Goal: Task Accomplishment & Management: Complete application form

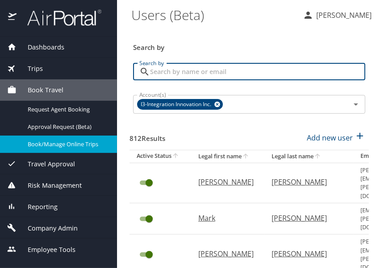
click at [185, 68] on input "Search by" at bounding box center [257, 71] width 215 height 17
type input "[PERSON_NAME]"
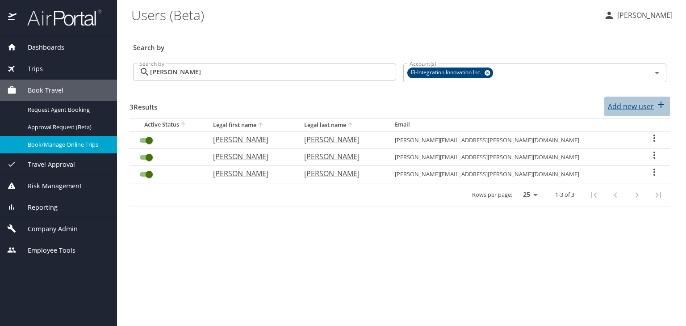
click at [385, 103] on p "Add new user" at bounding box center [631, 106] width 46 height 11
select select "US"
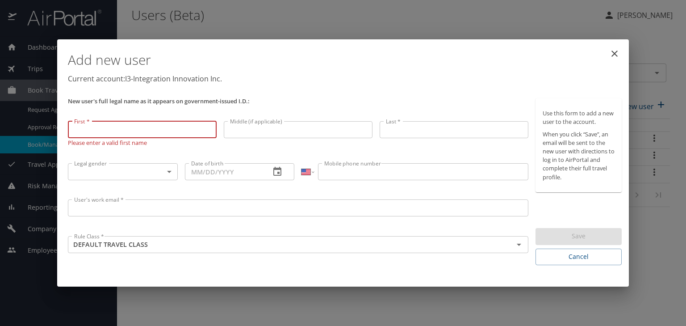
paste input "[PERSON_NAME]"
type input "[PERSON_NAME]"
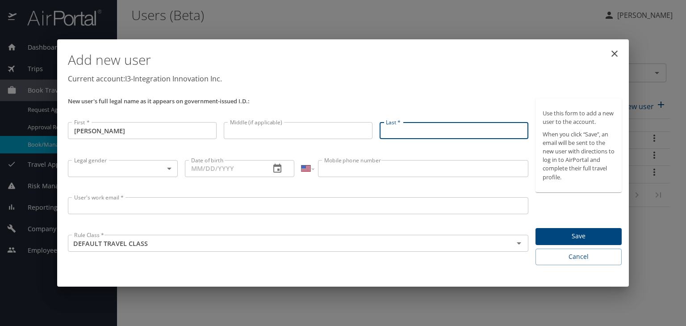
paste input "[PERSON_NAME]"
type input "[PERSON_NAME]"
click at [166, 166] on body "Dashboards AirPortal 360™ Manager My Travel Dashboard Trips Airtinerary® Lookup…" at bounding box center [343, 163] width 686 height 326
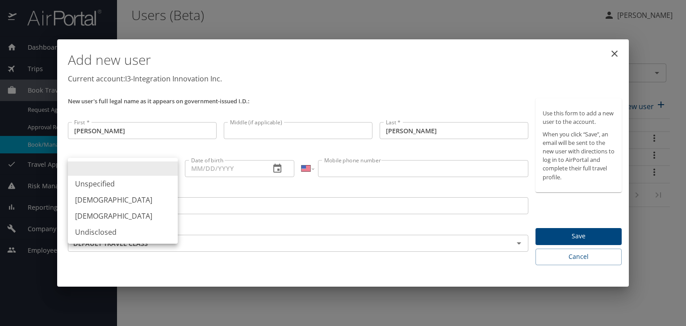
click at [147, 211] on li "[DEMOGRAPHIC_DATA]" at bounding box center [123, 216] width 110 height 16
type input "[DEMOGRAPHIC_DATA]"
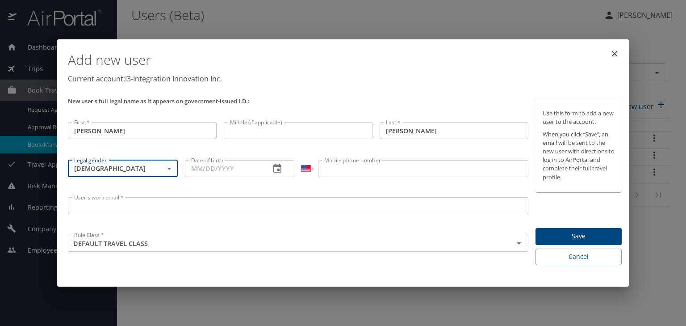
click at [191, 169] on input "Date of birth" at bounding box center [224, 168] width 79 height 17
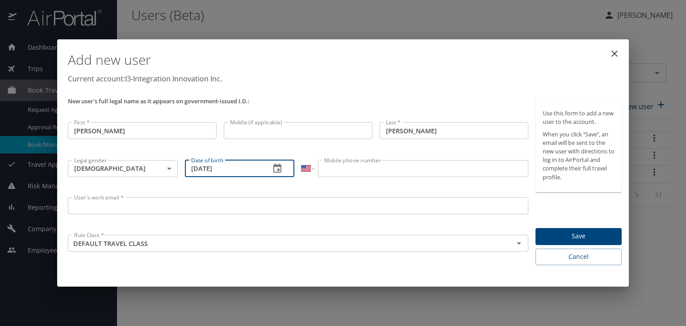
type input "[DATE]"
click at [349, 168] on input "Mobile phone number" at bounding box center [423, 168] width 210 height 17
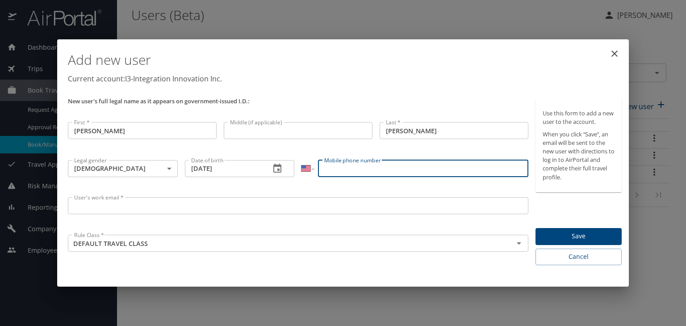
paste input "[PHONE_NUMBER]"
type input "[PHONE_NUMBER]"
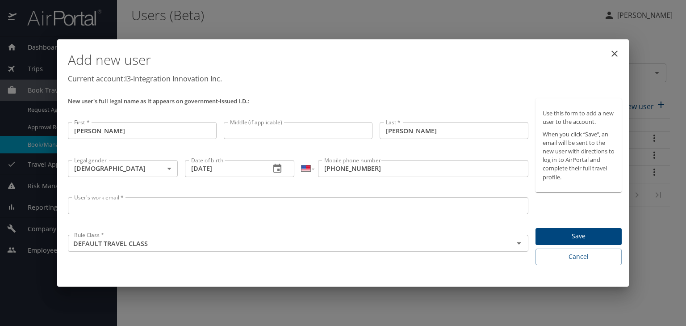
click at [179, 204] on input "User's work email *" at bounding box center [298, 205] width 461 height 17
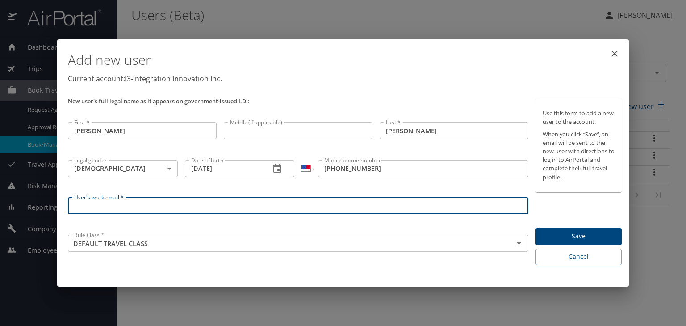
paste input "[PERSON_NAME][EMAIL_ADDRESS][PERSON_NAME][DOMAIN_NAME]"
type input "[PERSON_NAME][EMAIL_ADDRESS][PERSON_NAME][DOMAIN_NAME]"
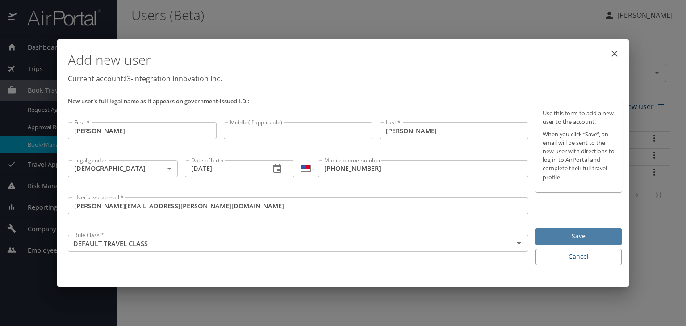
click at [385, 235] on span "Save" at bounding box center [579, 235] width 72 height 11
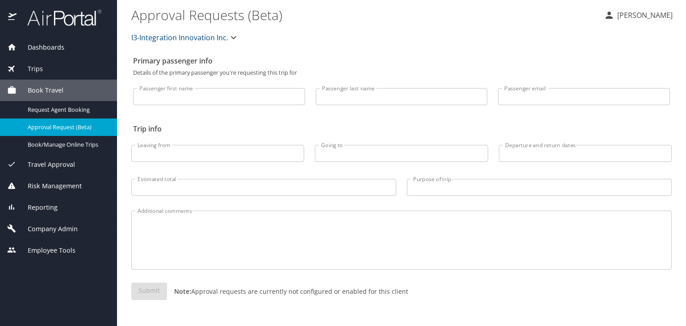
click at [67, 225] on span "Company Admin" at bounding box center [47, 229] width 61 height 10
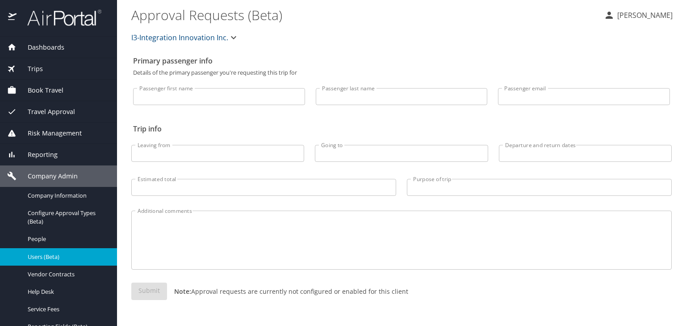
click at [57, 259] on span "Users (Beta)" at bounding box center [67, 256] width 79 height 8
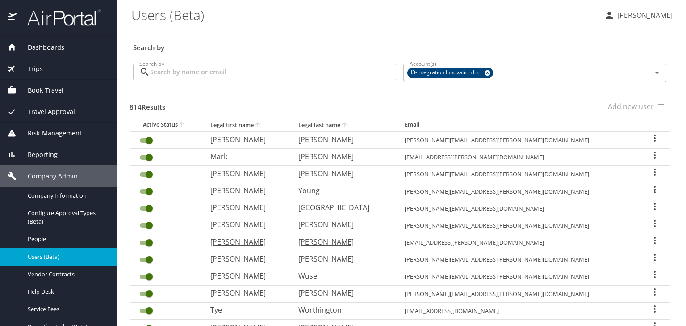
click at [207, 66] on input "Search by" at bounding box center [273, 71] width 246 height 17
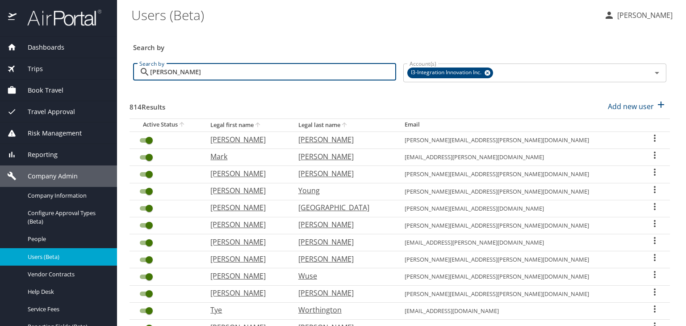
type input "harpine"
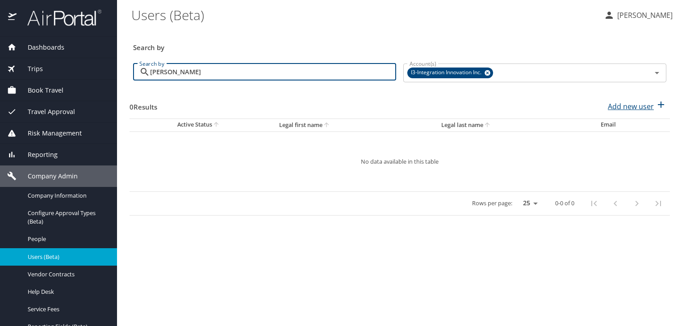
click at [633, 108] on p "Add new user" at bounding box center [631, 106] width 46 height 11
select select "US"
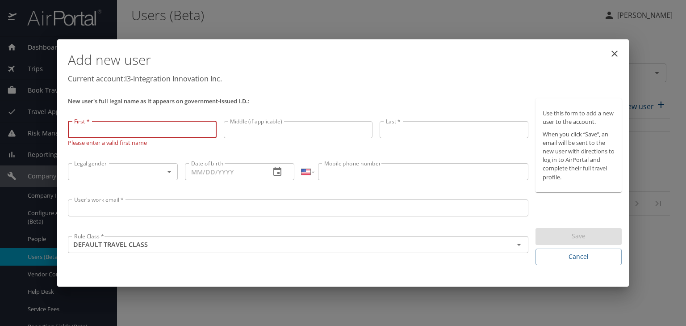
click at [92, 130] on input "First *" at bounding box center [142, 129] width 149 height 17
paste input "[PERSON_NAME]"
type input "[PERSON_NAME]"
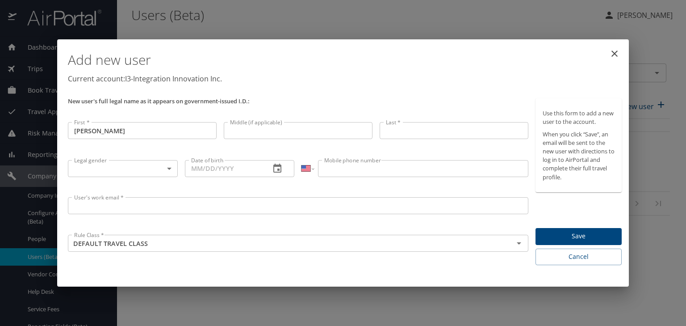
click at [268, 130] on input "Middle (if applicable)" at bounding box center [298, 130] width 149 height 17
paste input "Ralph"
type input "Ralph"
click at [415, 130] on input "Last *" at bounding box center [454, 130] width 149 height 17
paste input "Harpine"
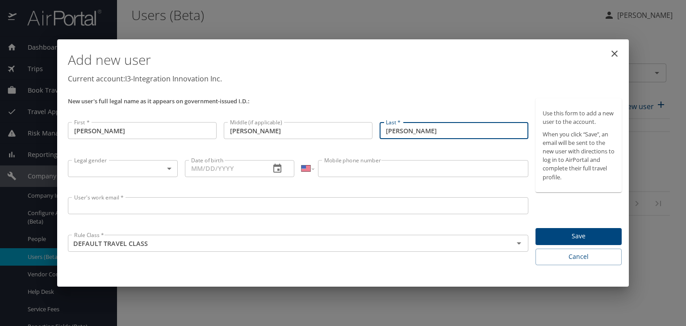
type input "Harpine"
click at [124, 172] on body "Dashboards AirPortal 360™ Manager My Travel Dashboard Trips Airtinerary® Lookup…" at bounding box center [343, 163] width 686 height 326
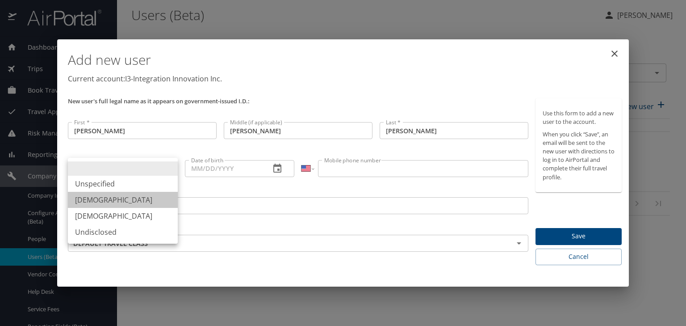
click at [124, 200] on li "[DEMOGRAPHIC_DATA]" at bounding box center [123, 200] width 110 height 16
type input "[DEMOGRAPHIC_DATA]"
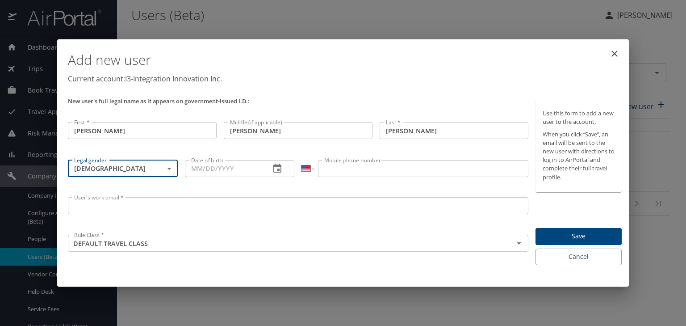
click at [192, 168] on input "Date of birth" at bounding box center [224, 168] width 79 height 17
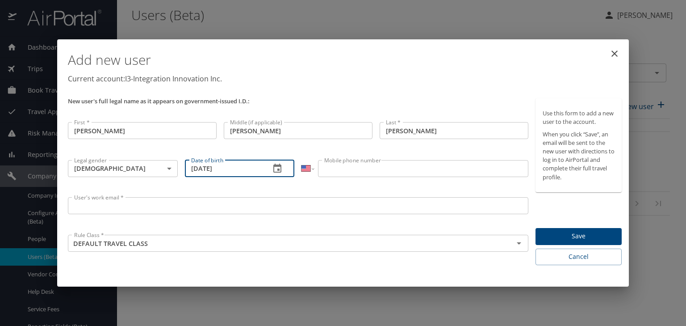
type input "11/28/2002"
click at [411, 166] on input "Mobile phone number" at bounding box center [423, 168] width 210 height 17
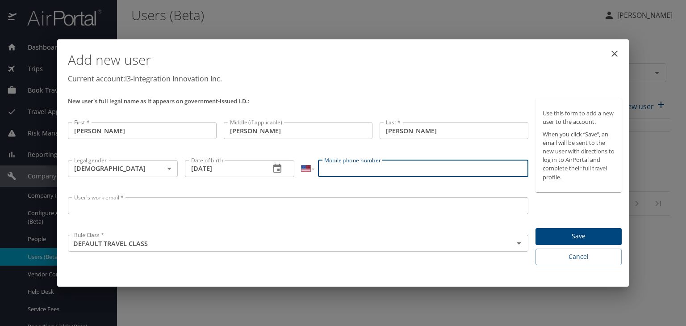
paste input "(770) 856-1831"
type input "(770) 856-1831"
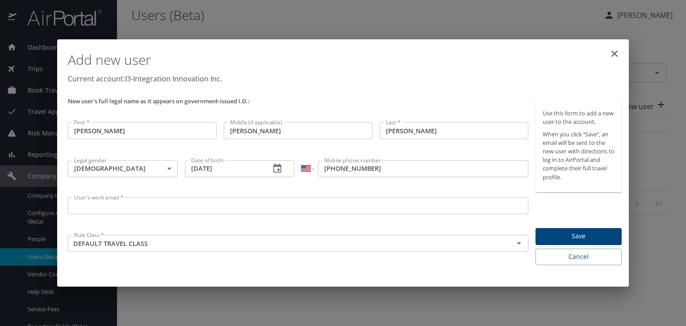
click at [119, 209] on input "User's work email *" at bounding box center [298, 205] width 461 height 17
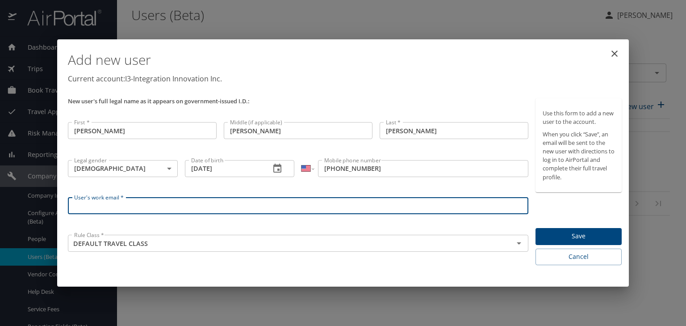
paste input "jackson.harpine@i3-corps.com"
type input "jackson.harpine@i3-corps.com"
click at [584, 236] on span "Save" at bounding box center [579, 235] width 72 height 11
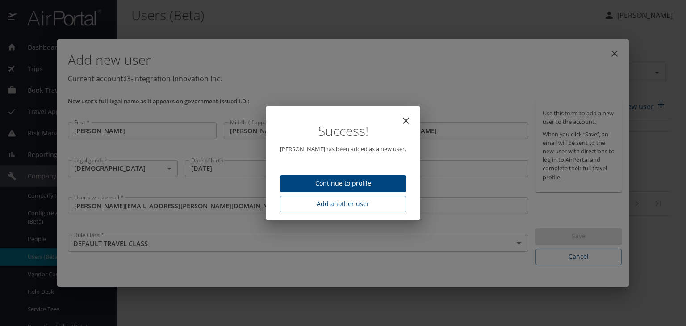
click at [339, 179] on button "Continue to profile" at bounding box center [343, 183] width 126 height 17
select select "US"
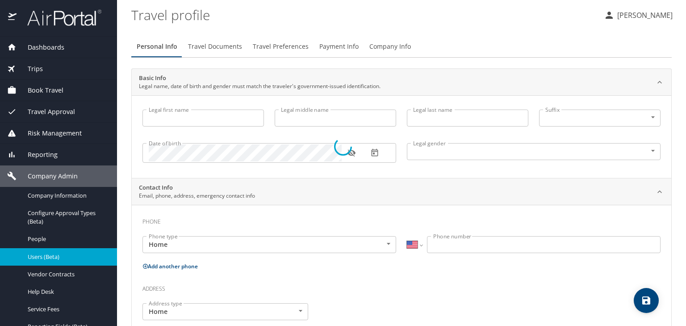
type input "[PERSON_NAME]"
type input "Ralph"
type input "Harpine"
type input "[DEMOGRAPHIC_DATA]"
select select "US"
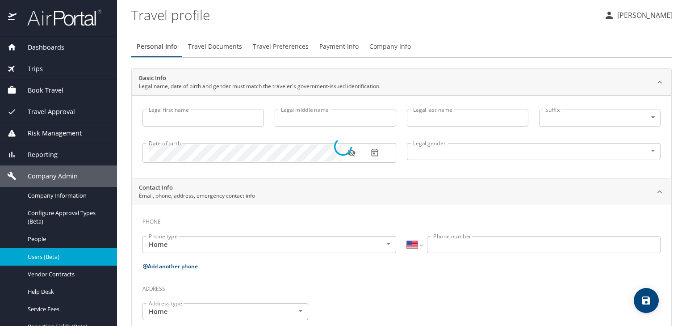
select select "US"
